Goal: Task Accomplishment & Management: Use online tool/utility

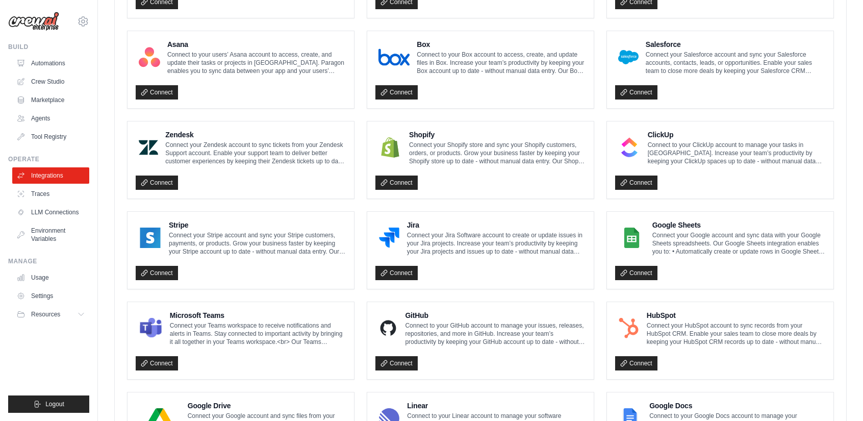
scroll to position [408, 0]
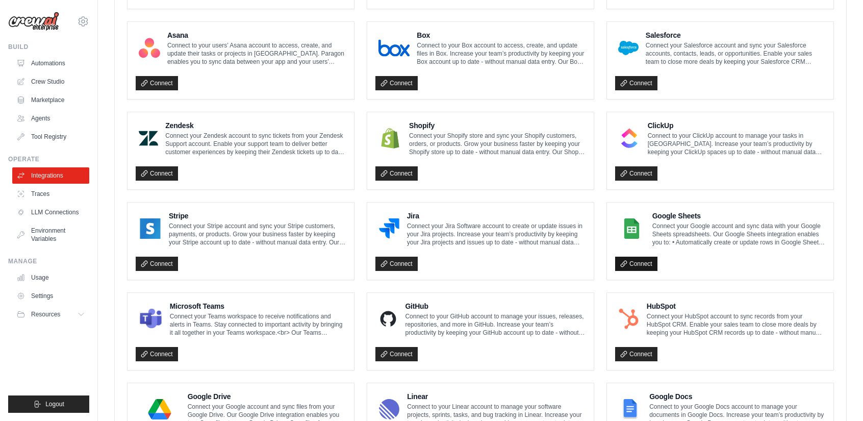
click at [632, 262] on link "Connect" at bounding box center [636, 264] width 42 height 14
click at [635, 257] on link "Connect" at bounding box center [636, 264] width 42 height 14
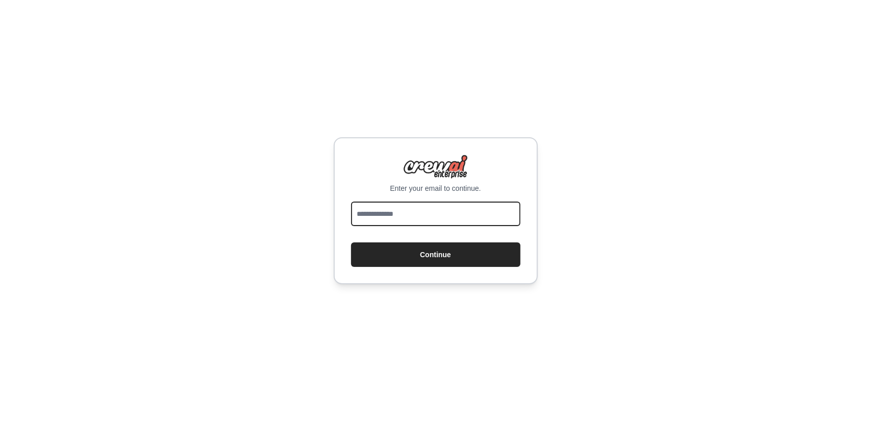
click at [413, 212] on input "email" at bounding box center [435, 213] width 169 height 24
type input "**********"
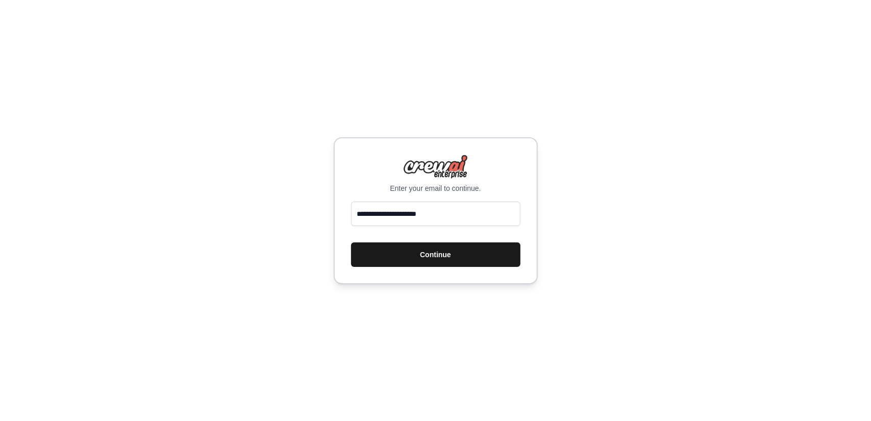
click at [438, 261] on button "Continue" at bounding box center [435, 254] width 169 height 24
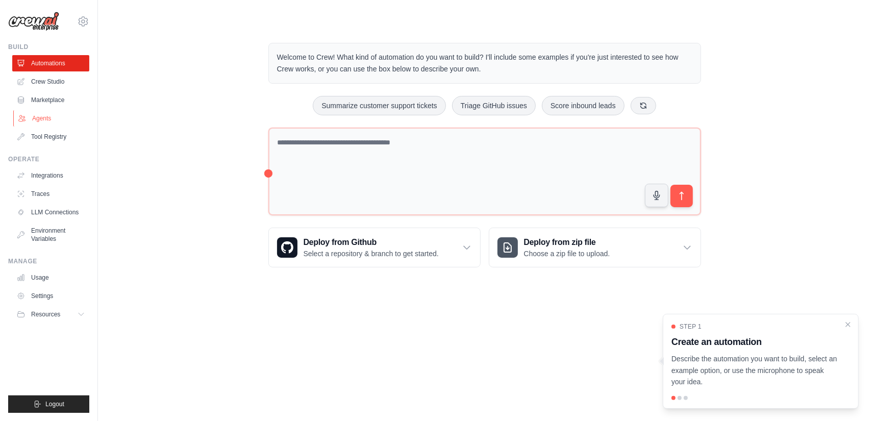
click at [35, 119] on link "Agents" at bounding box center [51, 118] width 77 height 16
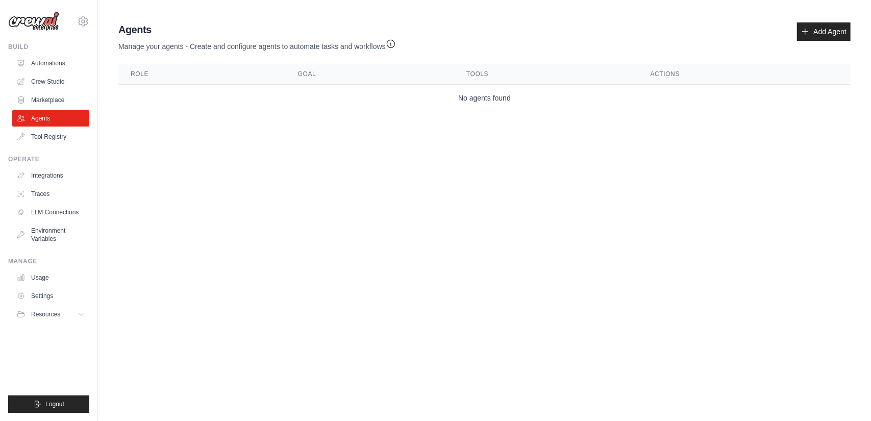
click at [470, 183] on body "[EMAIL_ADDRESS][DOMAIN_NAME] Settings Build Automations Crew Studio" at bounding box center [435, 210] width 871 height 421
click at [357, 209] on body "[EMAIL_ADDRESS][DOMAIN_NAME] Settings Build Automations Crew Studio" at bounding box center [435, 210] width 871 height 421
click at [839, 32] on link "Add Agent" at bounding box center [824, 31] width 54 height 18
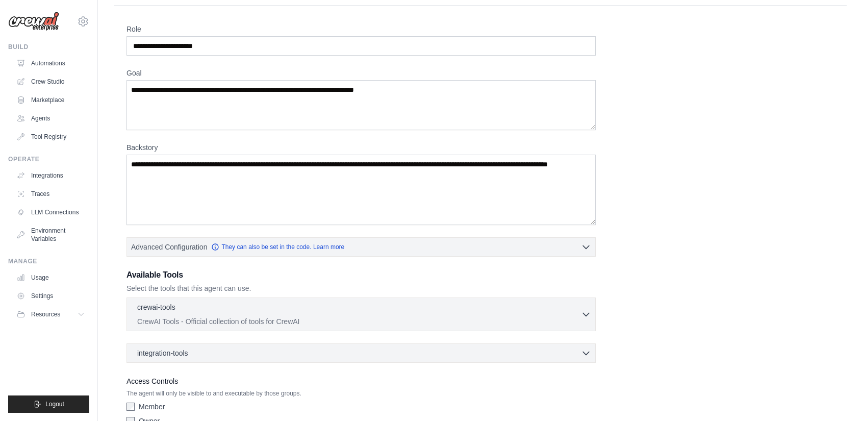
scroll to position [78, 0]
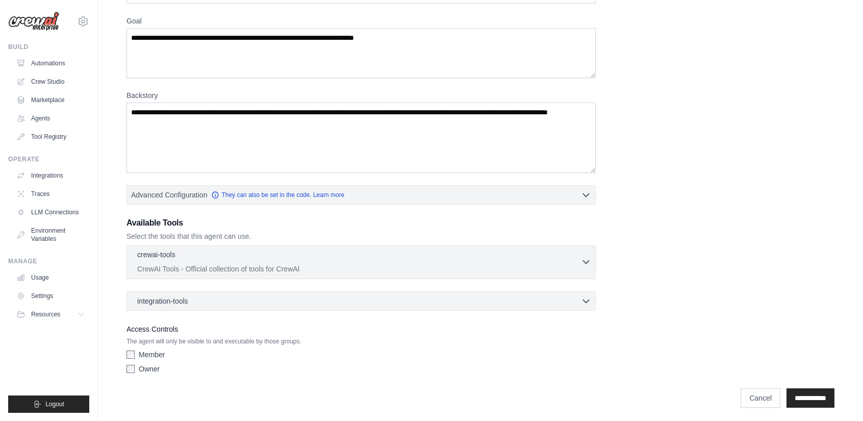
click at [578, 261] on div "crewai-tools 0 selected CrewAI Tools - Official collection of tools for CrewAI" at bounding box center [359, 261] width 444 height 24
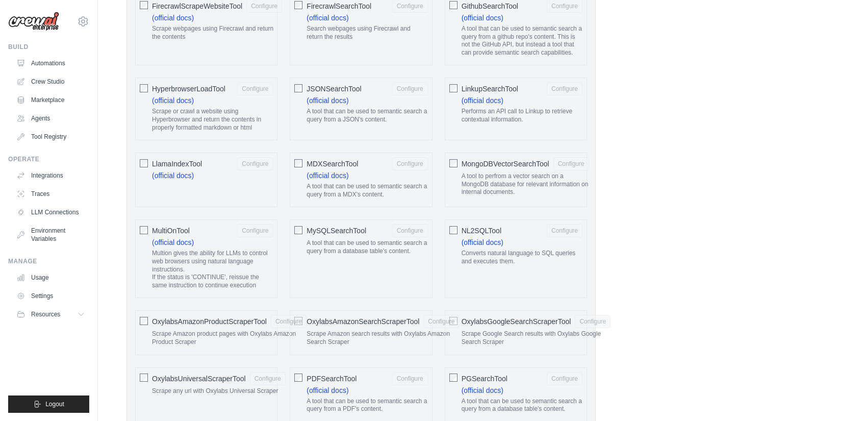
scroll to position [893, 0]
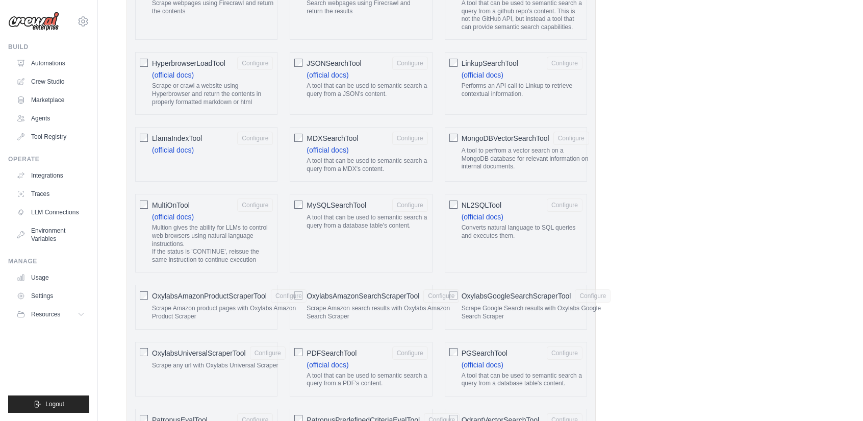
click at [676, 216] on div "Role Goal [GEOGRAPHIC_DATA] Advanced Configuration They can also be set in the …" at bounding box center [480, 262] width 708 height 2212
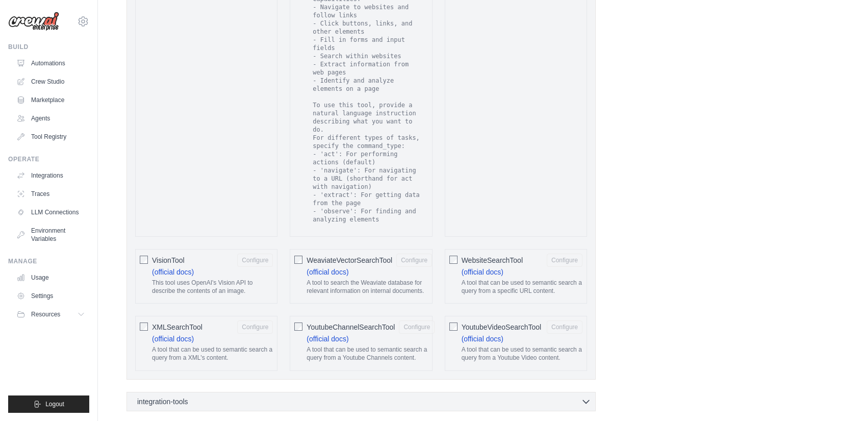
scroll to position [1811, 0]
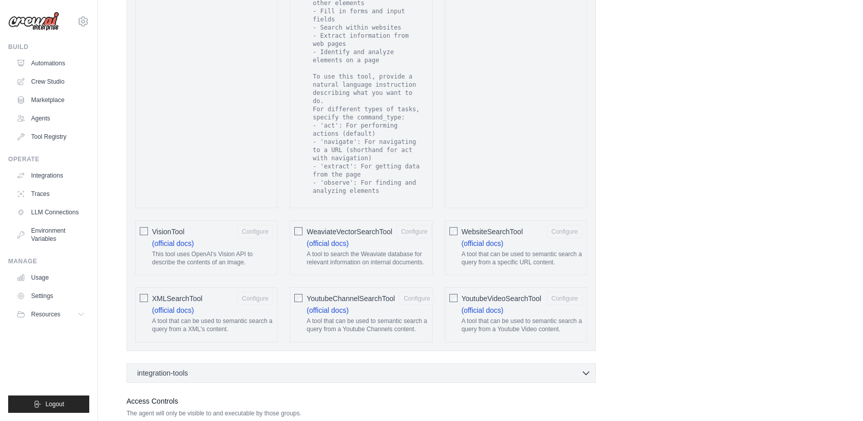
click at [42, 94] on link "Marketplace" at bounding box center [51, 100] width 77 height 16
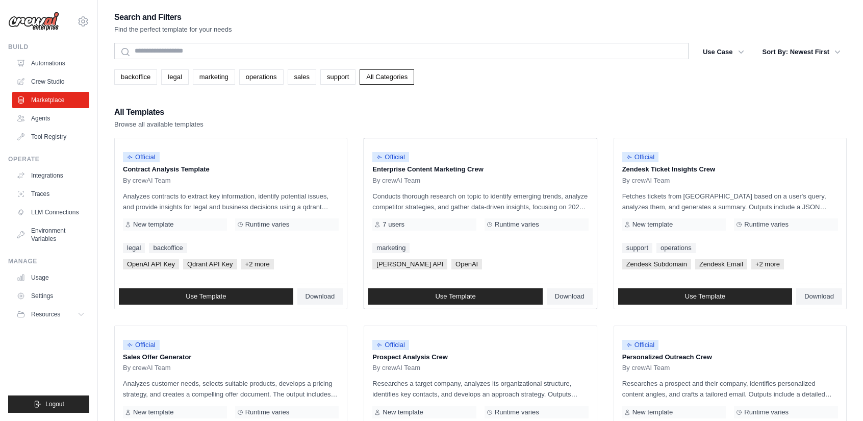
click at [469, 205] on p "Conducts thorough research on topic to identify emerging trends, analyze compet…" at bounding box center [480, 201] width 216 height 21
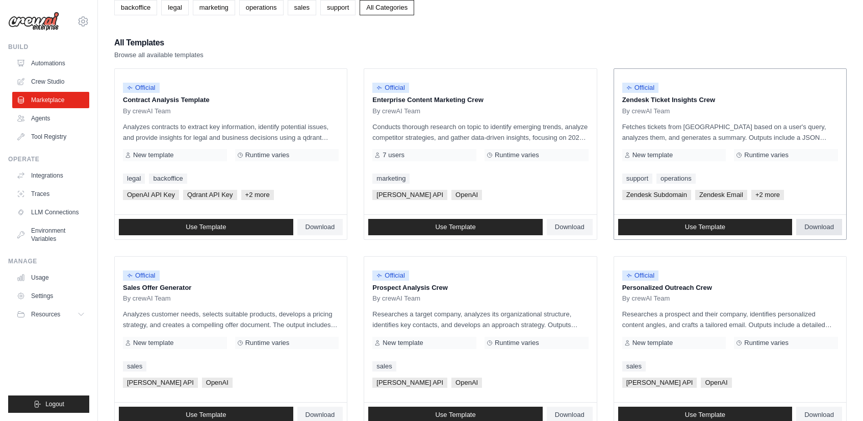
scroll to position [130, 0]
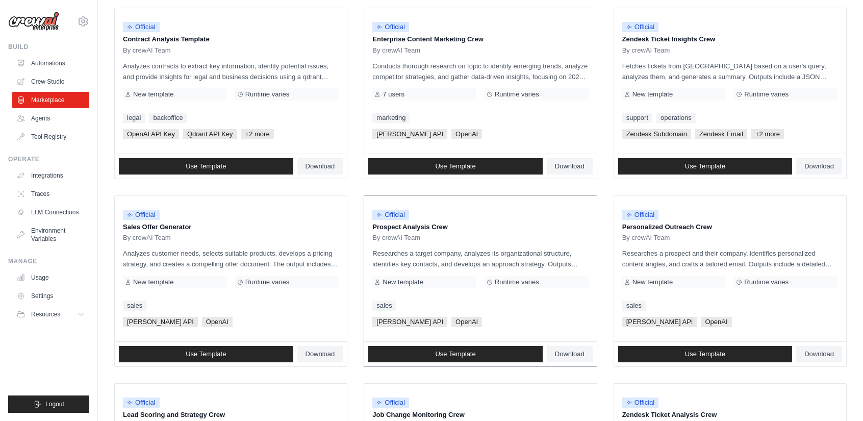
click at [454, 276] on div "New template" at bounding box center [424, 282] width 104 height 12
click at [483, 259] on p "Researches a target company, analyzes its organizational structure, identifies …" at bounding box center [480, 258] width 216 height 21
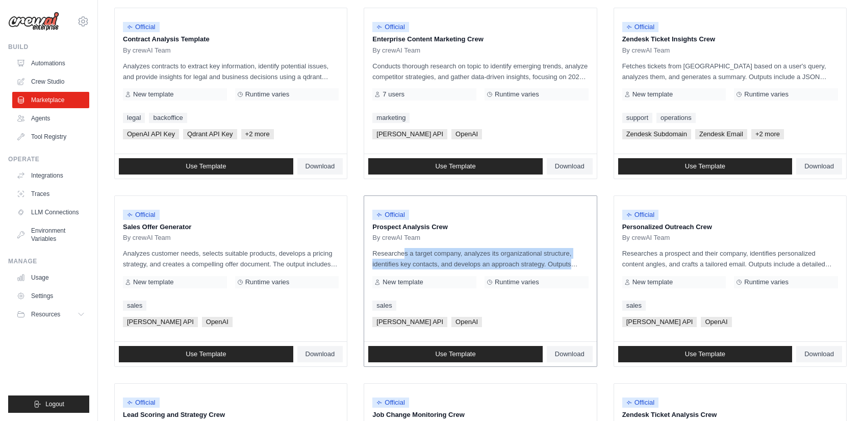
click at [483, 259] on p "Researches a target company, analyzes its organizational structure, identifies …" at bounding box center [480, 258] width 216 height 21
click at [467, 258] on p "Researches a target company, analyzes its organizational structure, identifies …" at bounding box center [480, 258] width 216 height 21
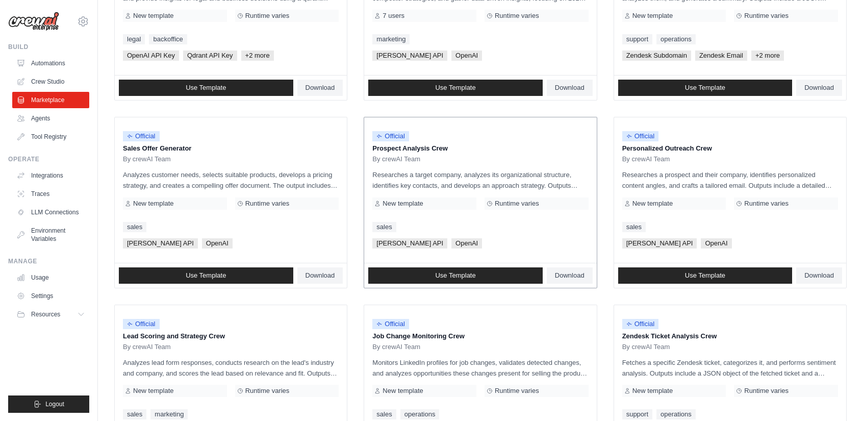
scroll to position [232, 0]
